Goal: Information Seeking & Learning: Learn about a topic

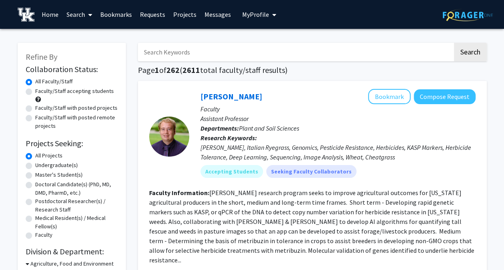
click at [249, 50] on input "Search Keywords" at bounding box center [295, 52] width 315 height 18
type input "REU"
click at [454, 43] on button "Search" at bounding box center [470, 52] width 33 height 18
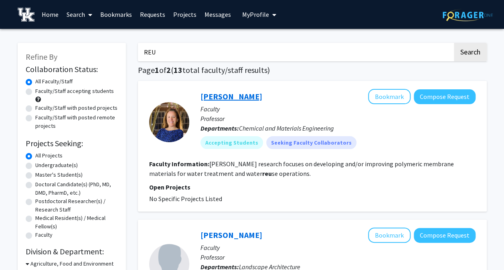
click at [223, 95] on link "[PERSON_NAME]" at bounding box center [231, 96] width 62 height 10
click at [24, 11] on img at bounding box center [26, 15] width 17 height 14
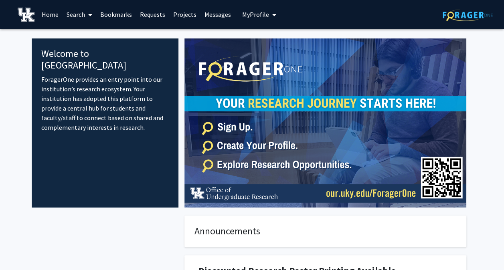
click at [261, 13] on span "My Profile" at bounding box center [255, 14] width 27 height 8
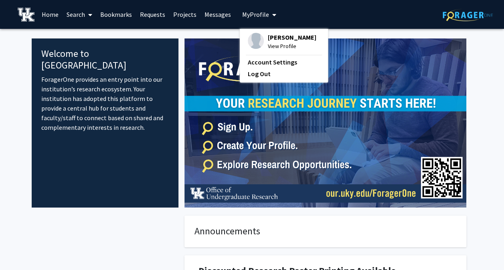
click at [268, 41] on span "[PERSON_NAME]" at bounding box center [292, 37] width 48 height 9
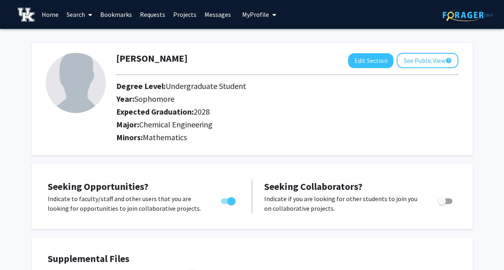
click at [178, 14] on link "Projects" at bounding box center [184, 14] width 31 height 28
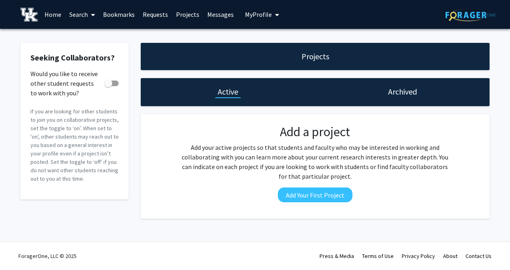
click at [80, 12] on link "Search" at bounding box center [82, 14] width 34 height 28
click at [193, 48] on div "Projects" at bounding box center [315, 56] width 349 height 27
click at [460, 12] on img at bounding box center [470, 15] width 50 height 12
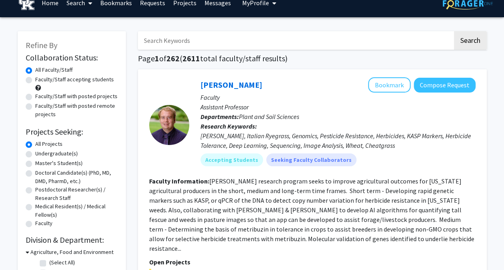
scroll to position [12, 0]
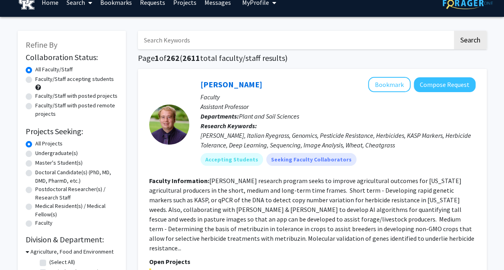
click at [178, 47] on input "Search Keywords" at bounding box center [295, 40] width 315 height 18
click at [295, 75] on div "[PERSON_NAME] Bookmark Compose Request Faculty Assistant Professor Departments:…" at bounding box center [312, 256] width 349 height 374
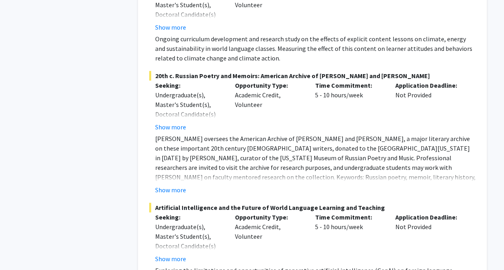
scroll to position [1654, 0]
